Goal: Task Accomplishment & Management: Use online tool/utility

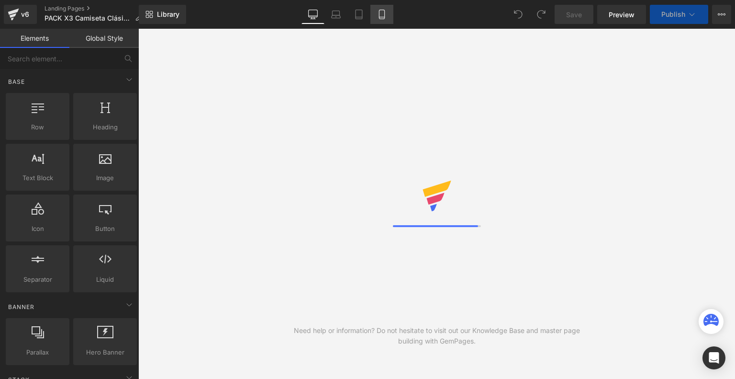
click at [377, 14] on icon at bounding box center [382, 15] width 10 height 10
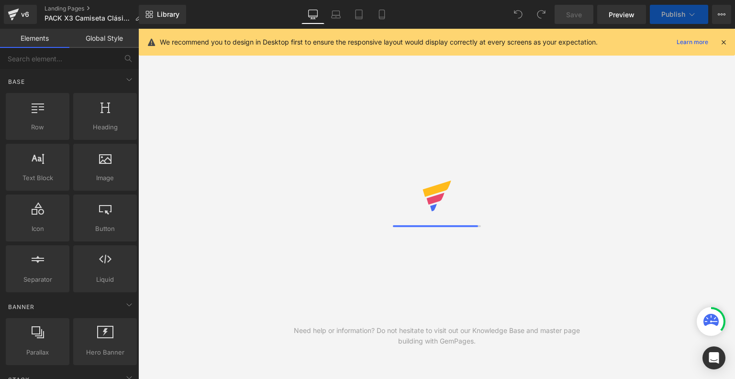
click at [725, 44] on icon at bounding box center [723, 42] width 9 height 9
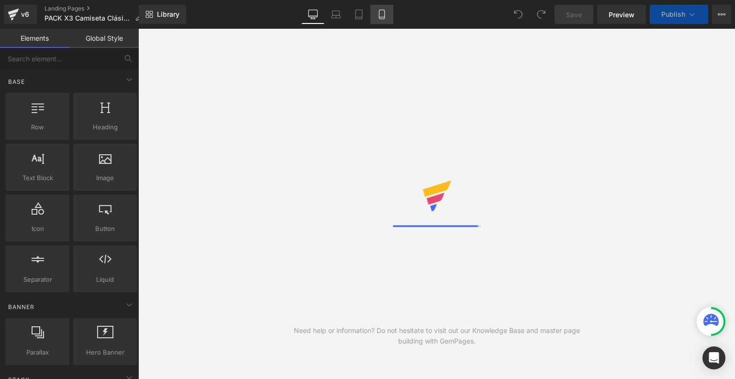
click at [379, 7] on link "Mobile" at bounding box center [381, 14] width 23 height 19
click at [381, 13] on icon at bounding box center [382, 15] width 10 height 10
click at [379, 11] on icon at bounding box center [382, 15] width 10 height 10
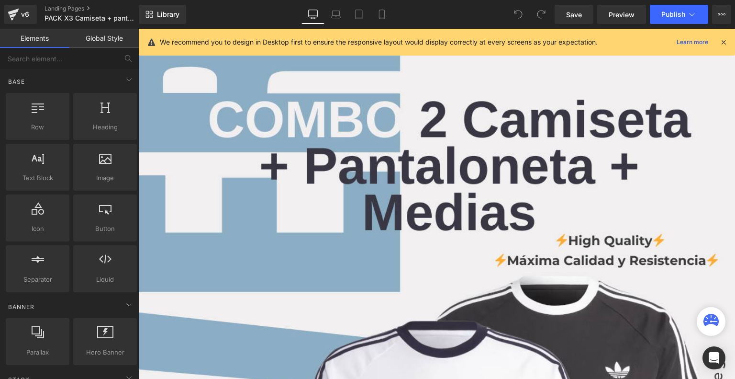
drag, startPoint x: 726, startPoint y: 45, endPoint x: 557, endPoint y: 22, distance: 170.0
click at [726, 45] on icon at bounding box center [723, 42] width 9 height 9
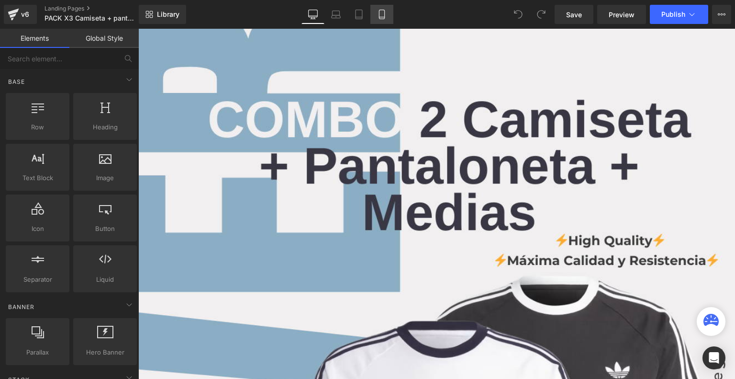
click at [386, 8] on link "Mobile" at bounding box center [381, 14] width 23 height 19
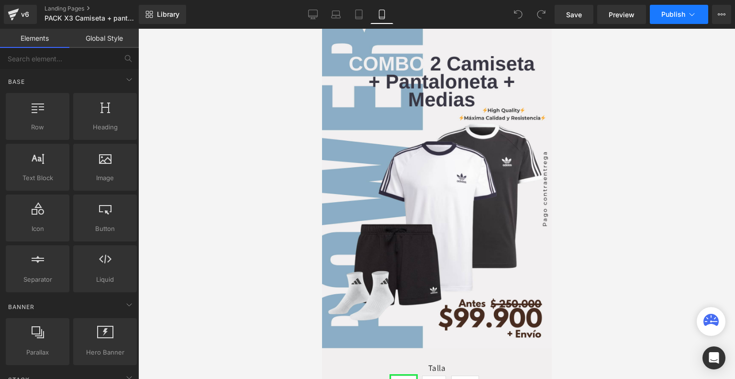
click at [695, 7] on button "Publish" at bounding box center [679, 14] width 58 height 19
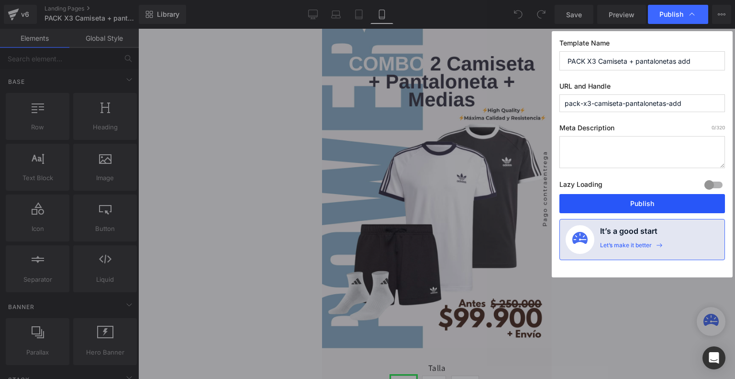
click at [629, 204] on button "Publish" at bounding box center [643, 203] width 166 height 19
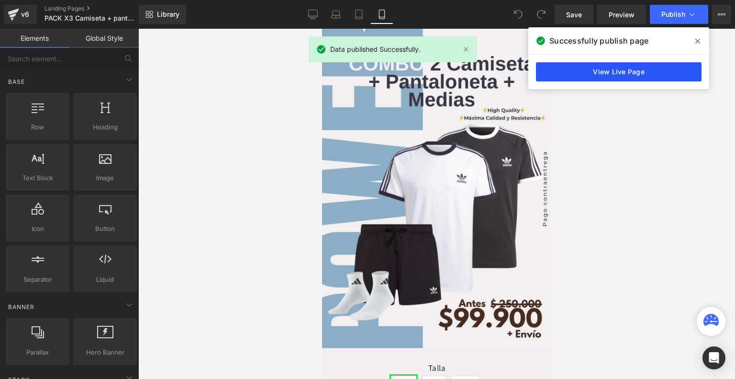
click at [602, 68] on link "View Live Page" at bounding box center [619, 71] width 166 height 19
